Goal: Information Seeking & Learning: Stay updated

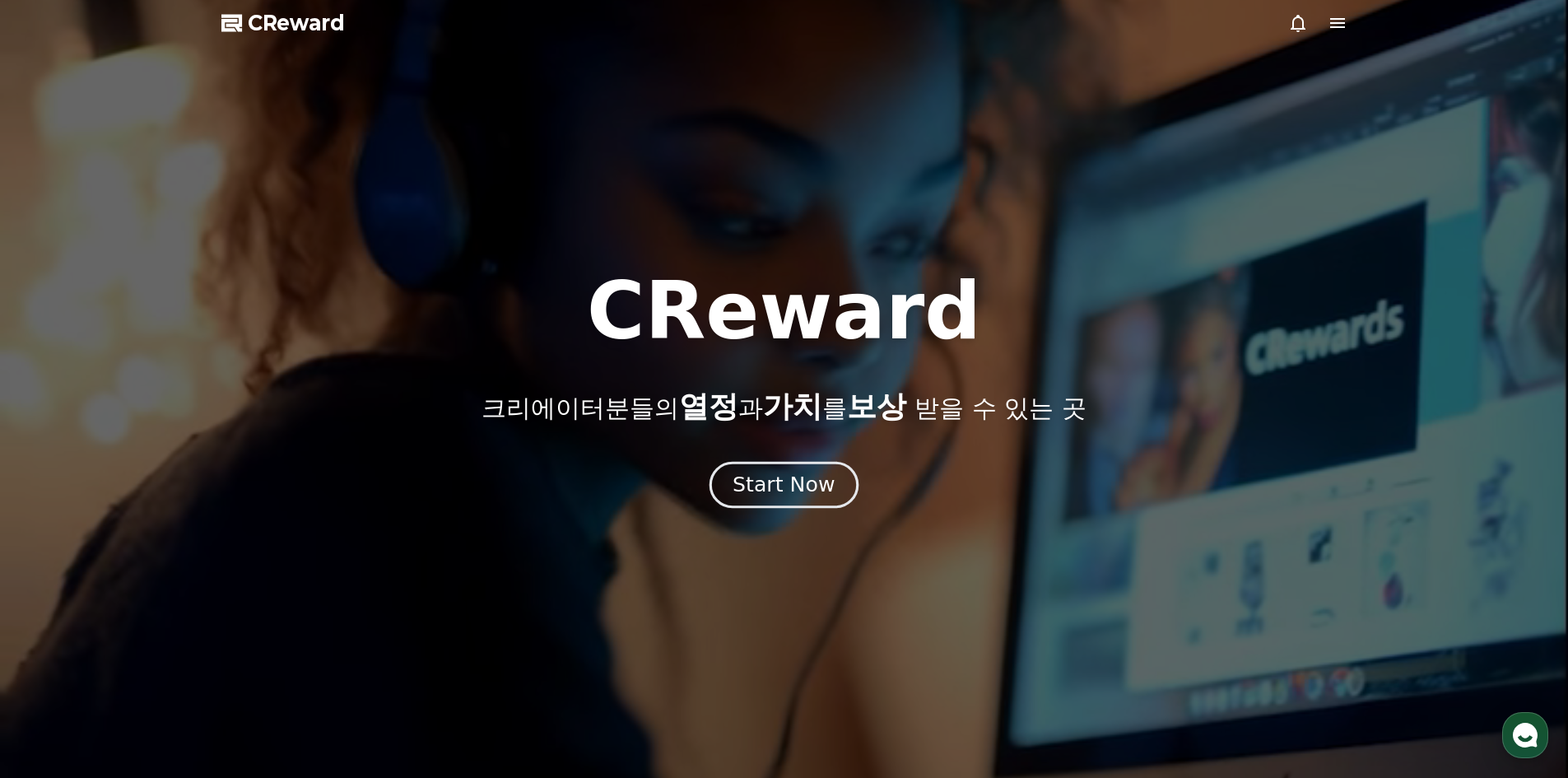
click at [772, 478] on div "Start Now" at bounding box center [783, 485] width 102 height 28
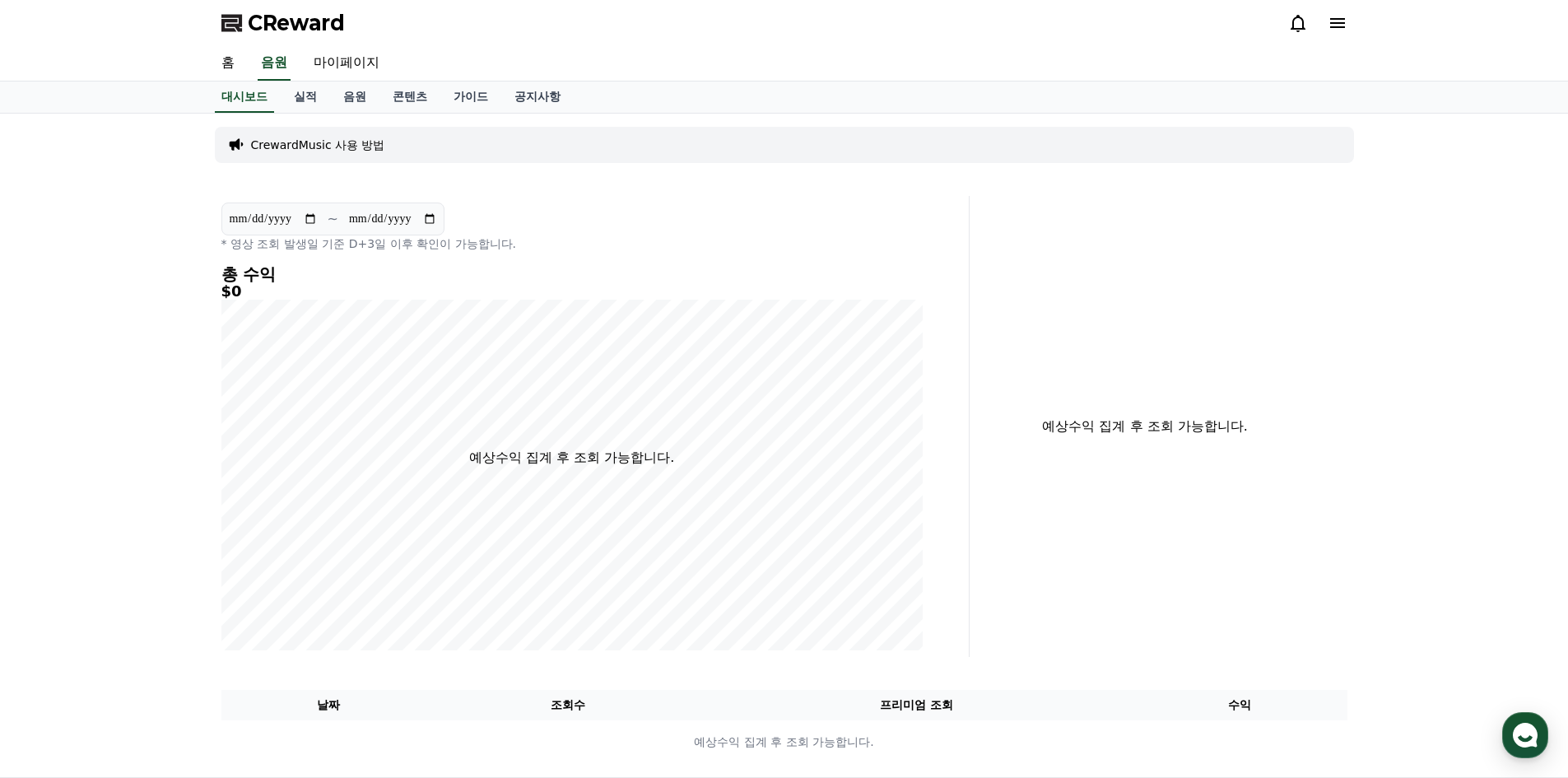
click at [331, 89] on link "음원" at bounding box center [355, 97] width 50 height 31
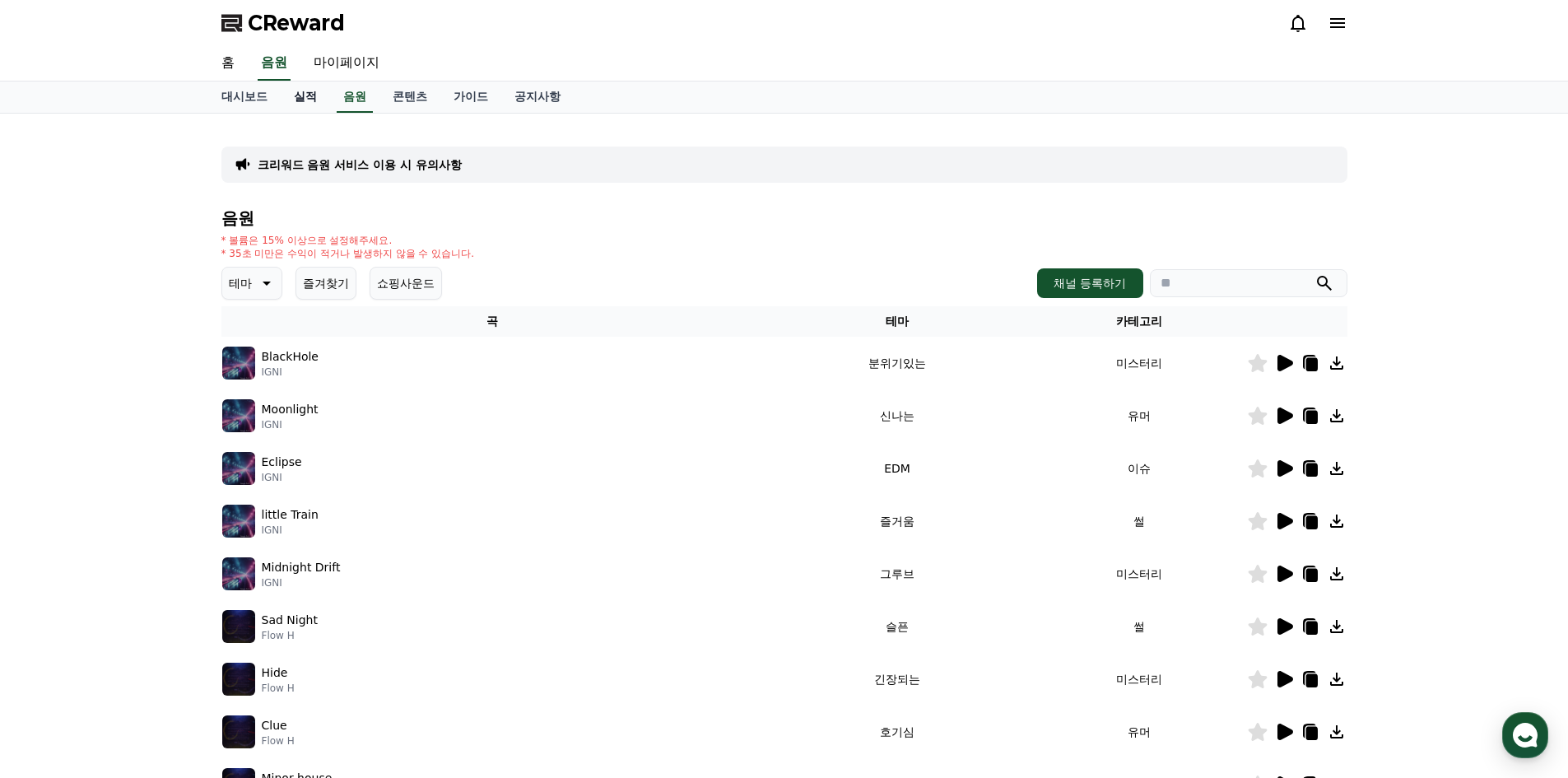
click at [306, 99] on link "실적" at bounding box center [305, 97] width 50 height 31
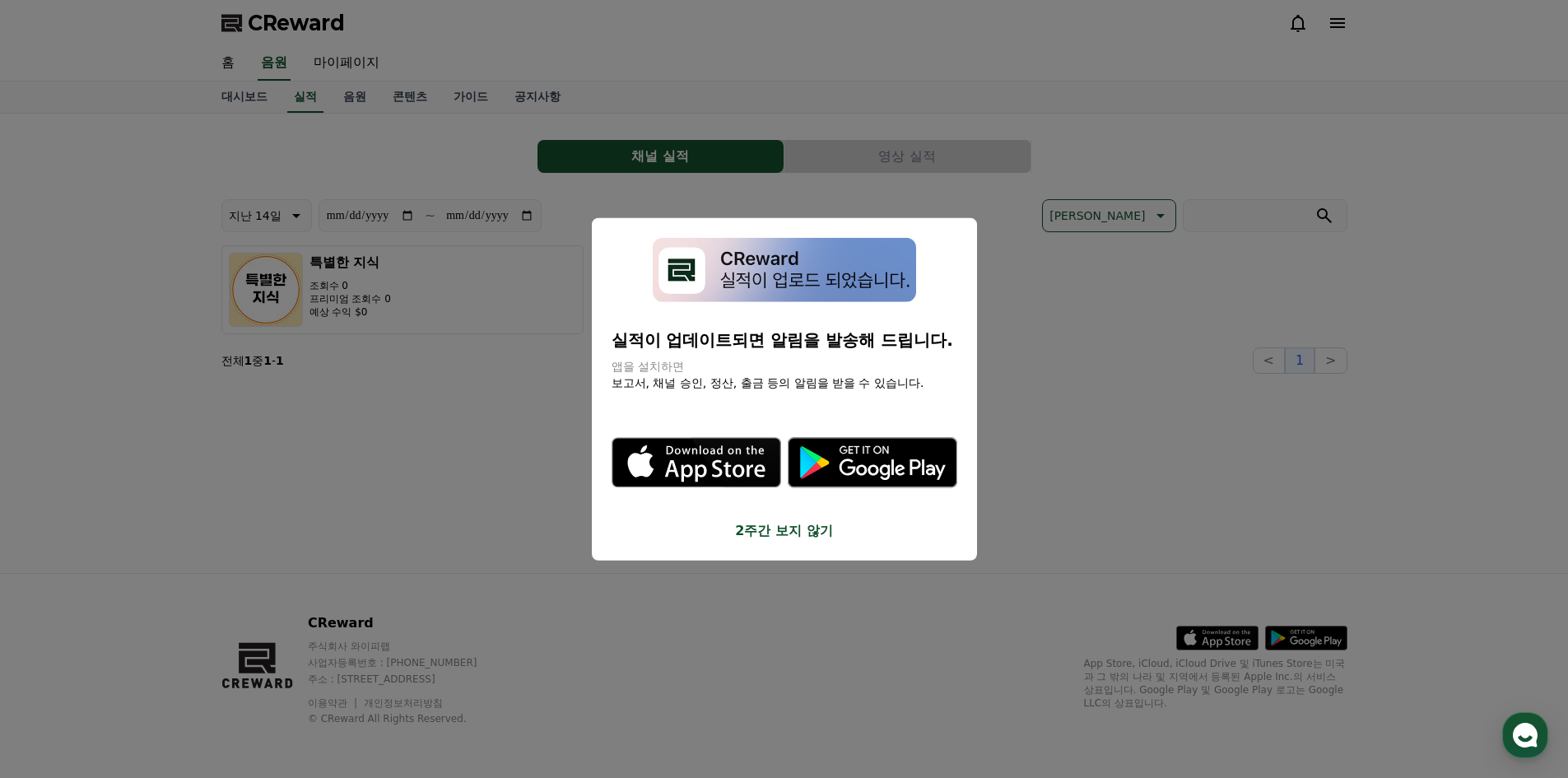
click at [1108, 260] on button "close modal" at bounding box center [784, 389] width 1568 height 778
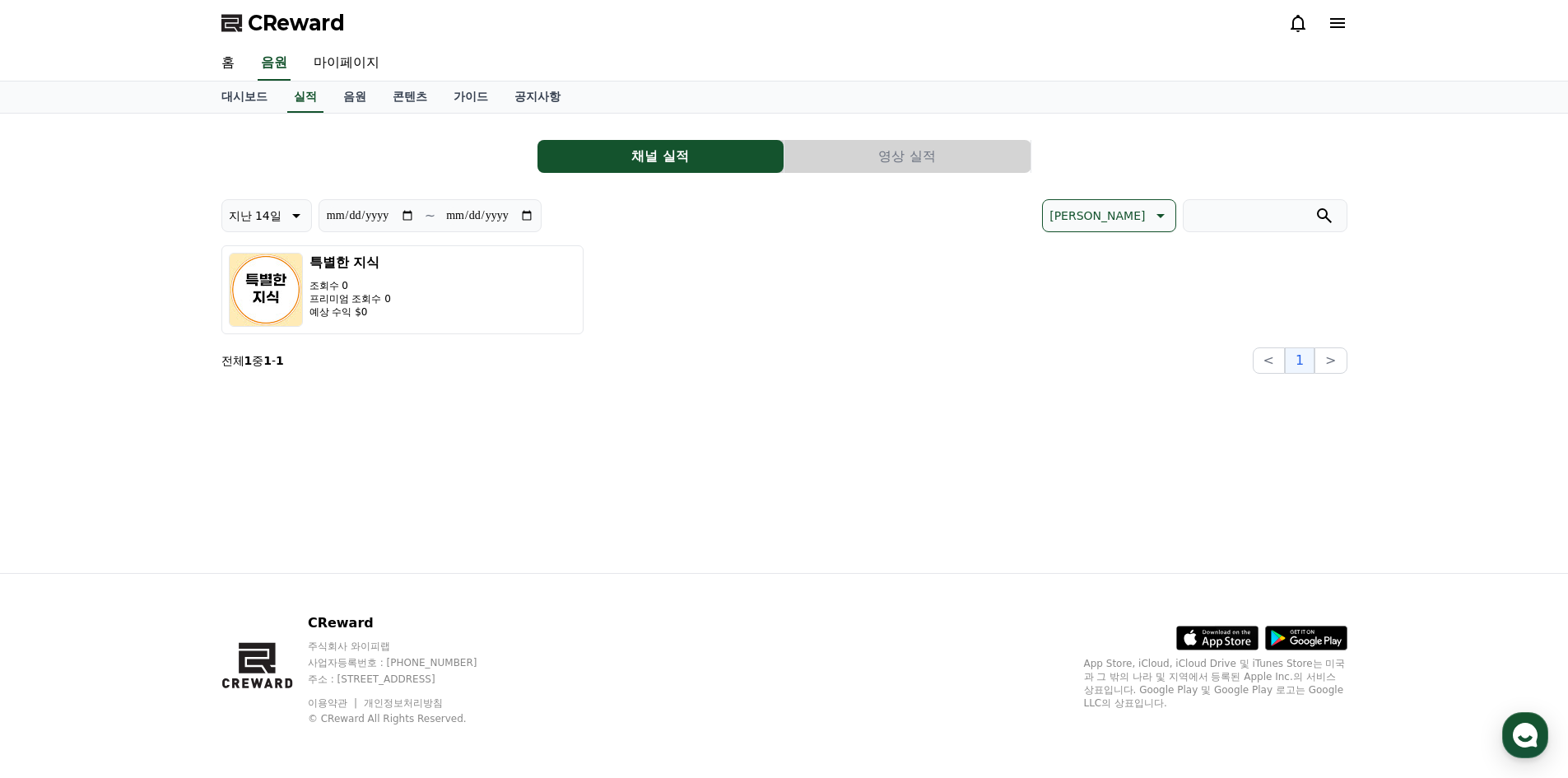
click at [1335, 14] on icon at bounding box center [1337, 23] width 20 height 20
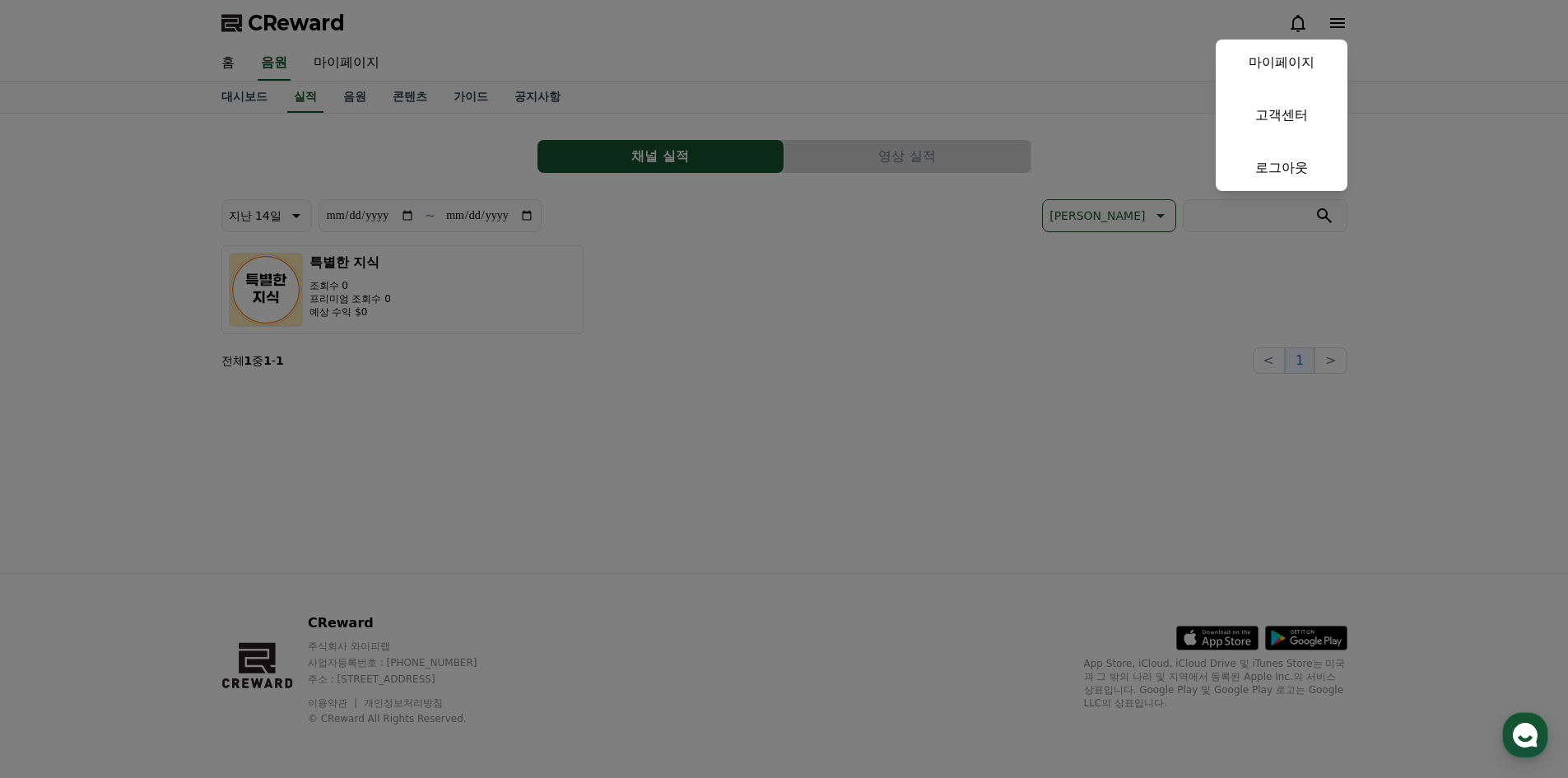
click at [942, 290] on button "close" at bounding box center [784, 389] width 1568 height 778
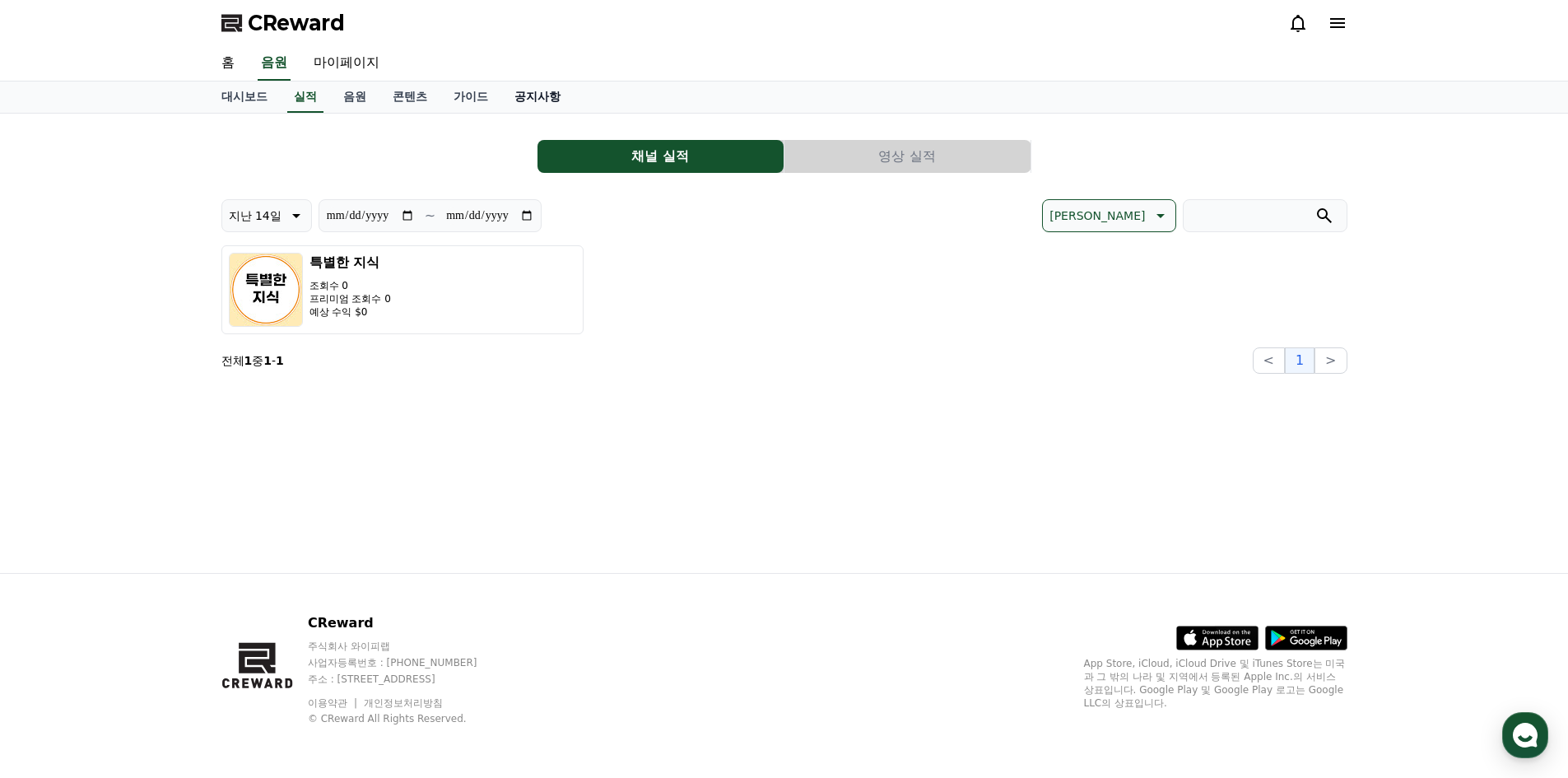
click at [528, 84] on link "공지사항" at bounding box center [537, 97] width 73 height 31
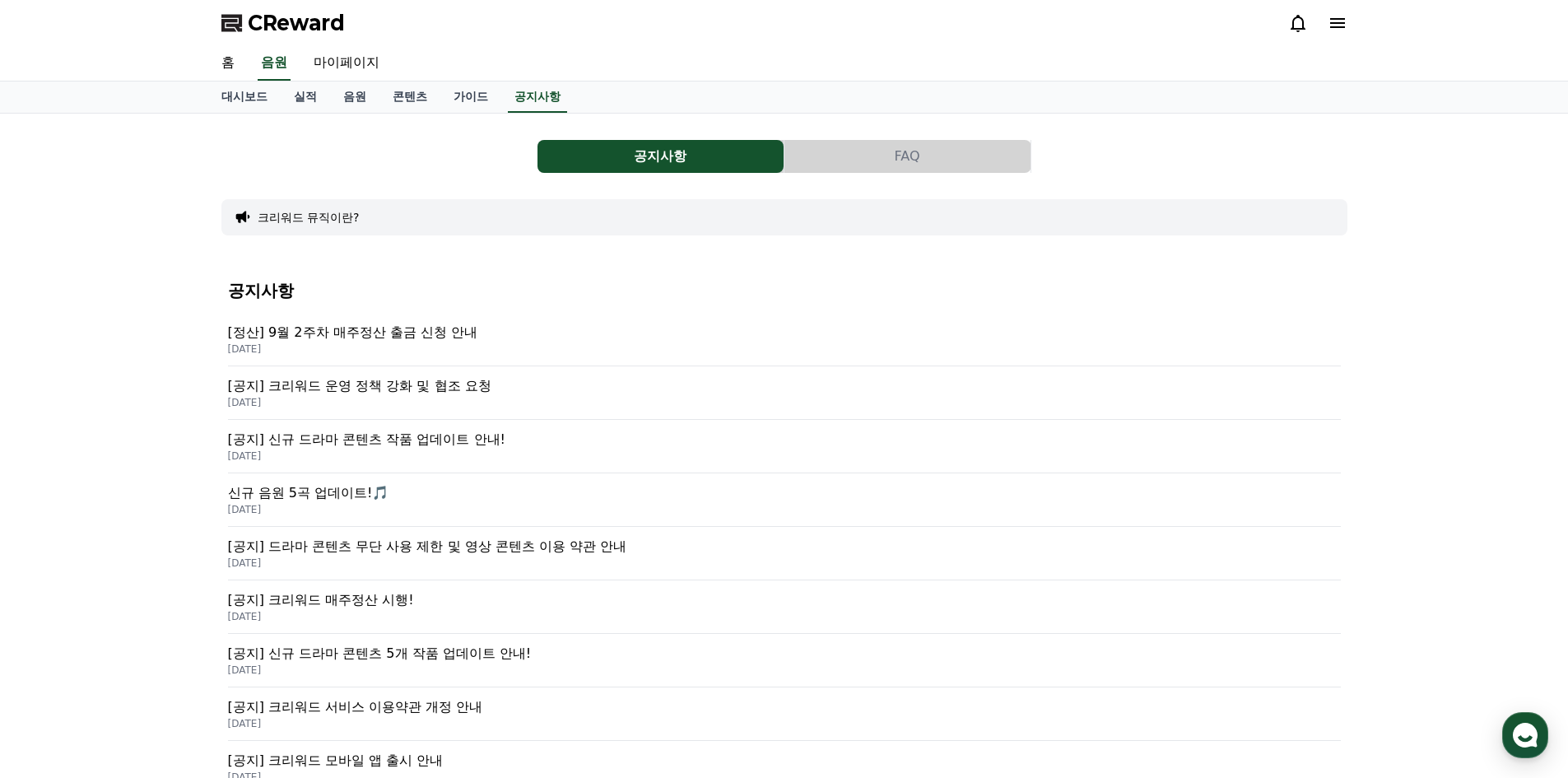
click at [440, 337] on p "[정산] 9월 2주차 매주정산 출금 신청 안내" at bounding box center [784, 332] width 1113 height 20
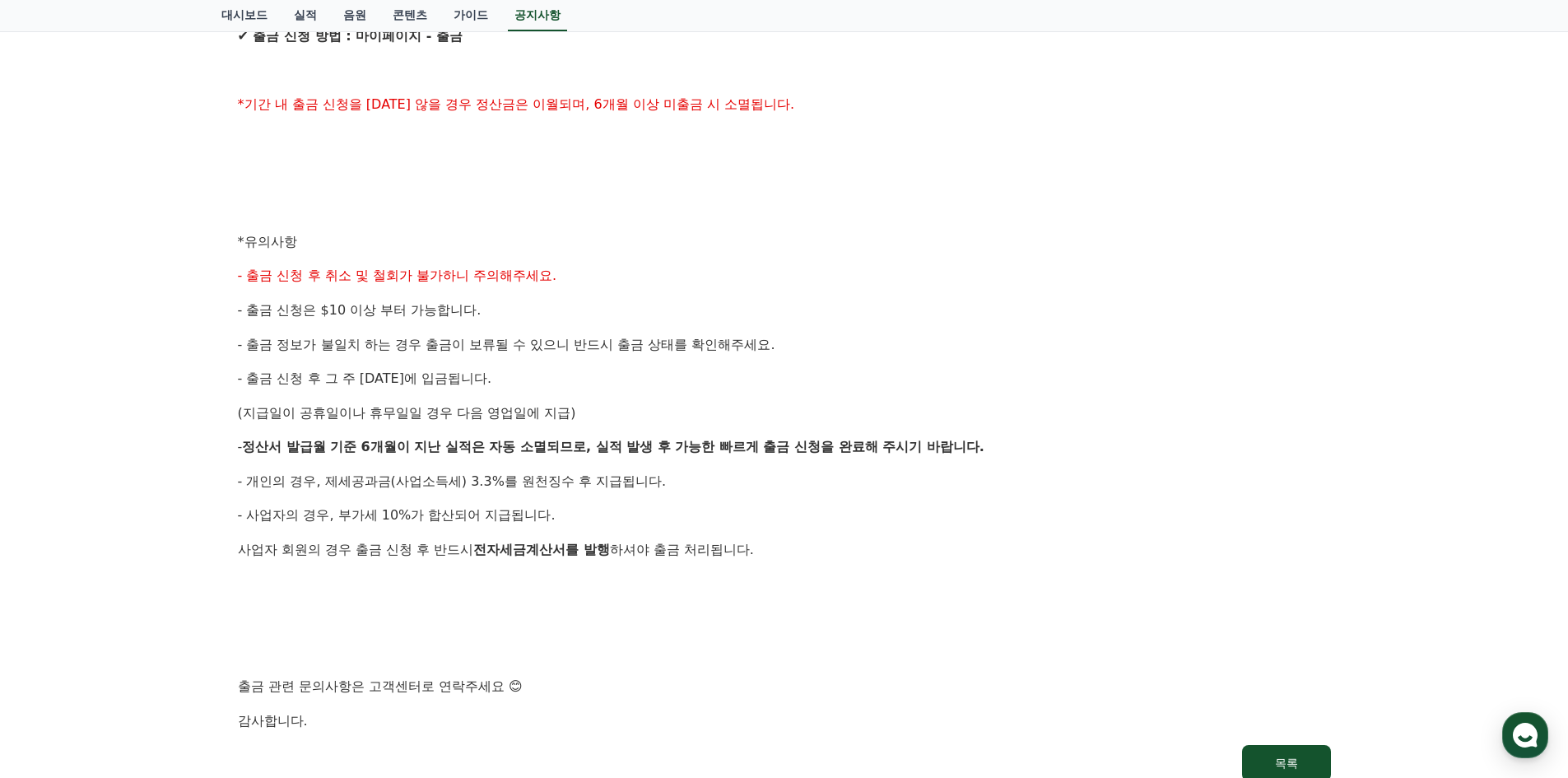
scroll to position [576, 0]
